Goal: Information Seeking & Learning: Learn about a topic

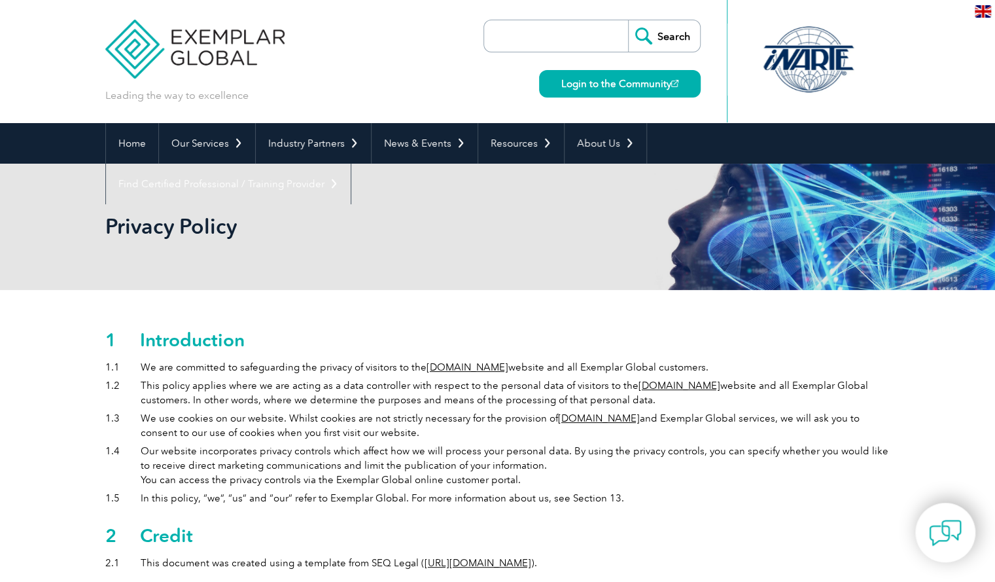
click at [548, 37] on input "search" at bounding box center [559, 35] width 137 height 31
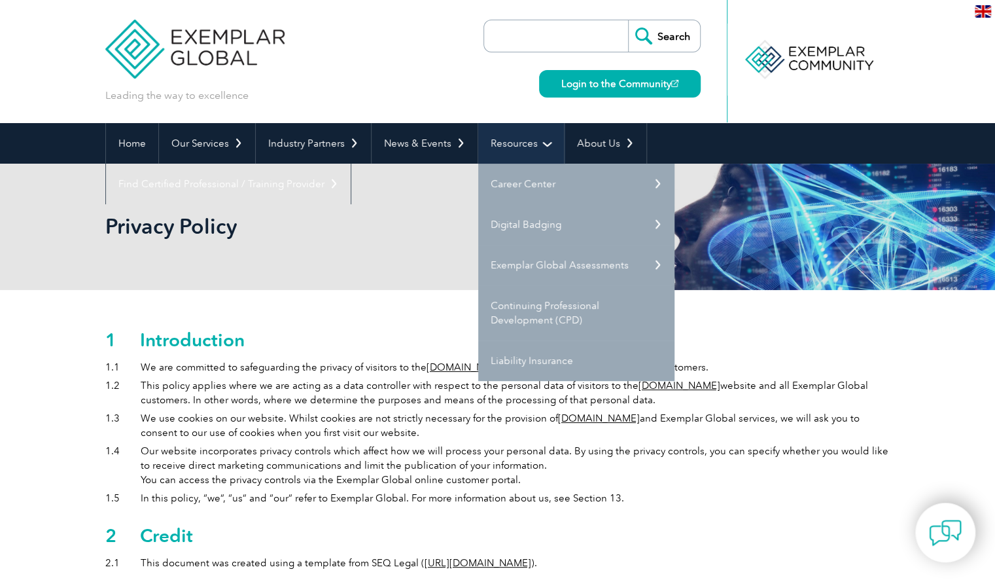
click at [497, 136] on link "Resources" at bounding box center [521, 143] width 86 height 41
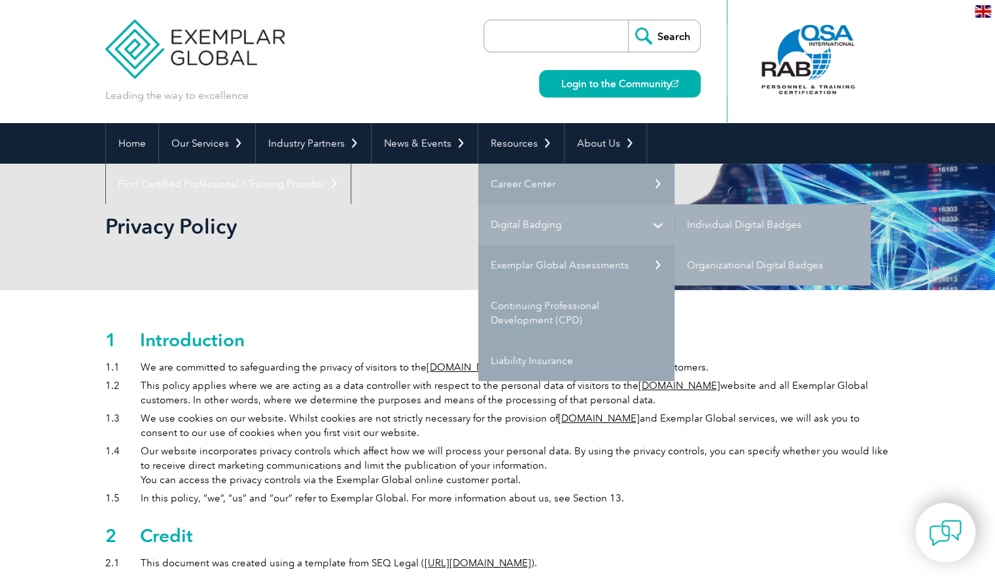
drag, startPoint x: 648, startPoint y: 221, endPoint x: 631, endPoint y: 220, distance: 17.1
click at [648, 221] on link "Digital Badging" at bounding box center [576, 224] width 196 height 41
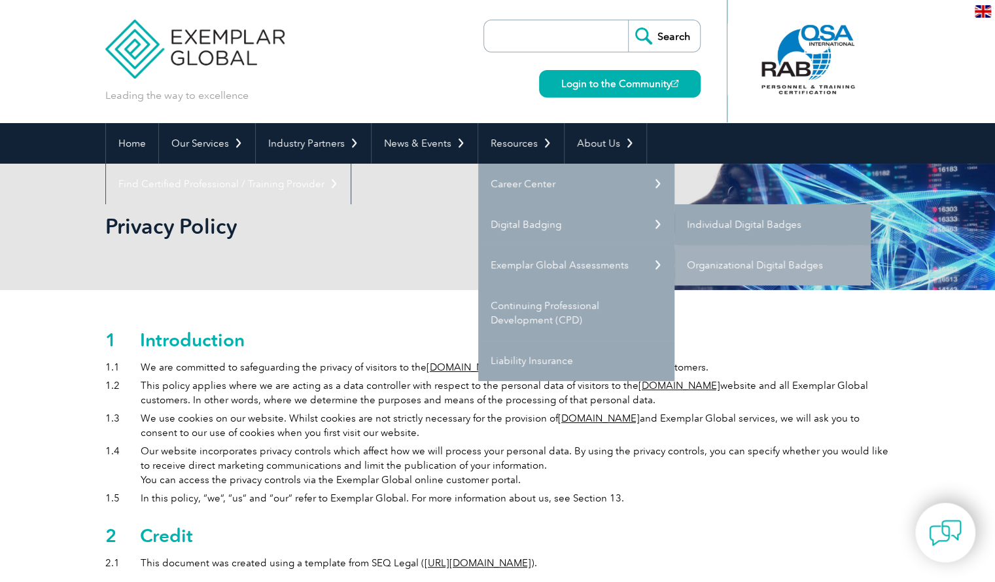
click at [721, 222] on link "Individual Digital Badges" at bounding box center [773, 224] width 196 height 41
